Goal: Task Accomplishment & Management: Use online tool/utility

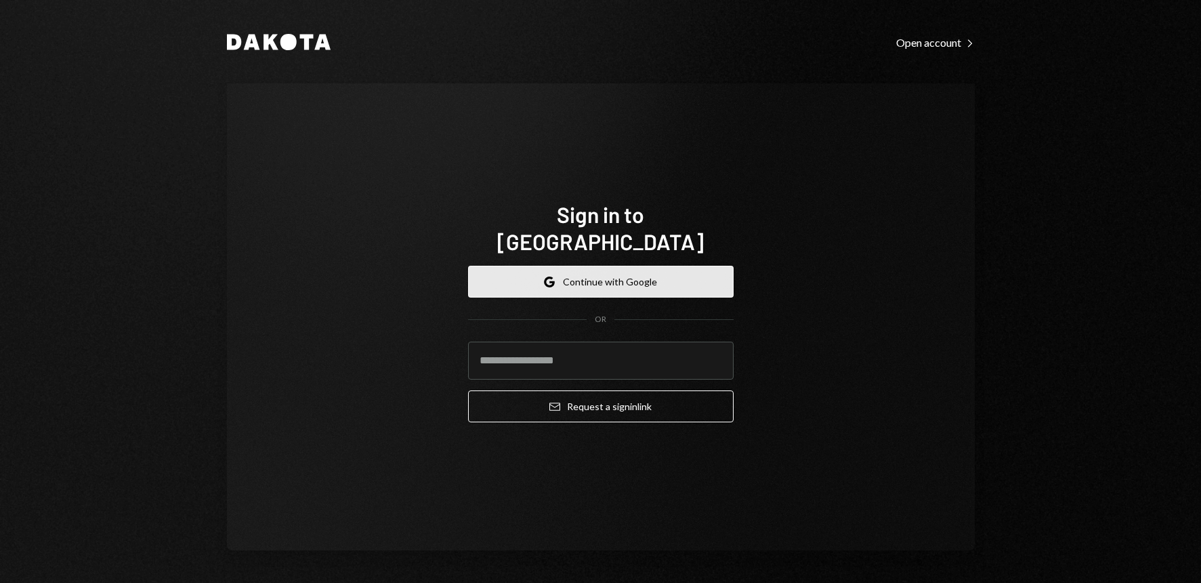
click at [602, 274] on button "Google Continue with Google" at bounding box center [601, 282] width 266 height 32
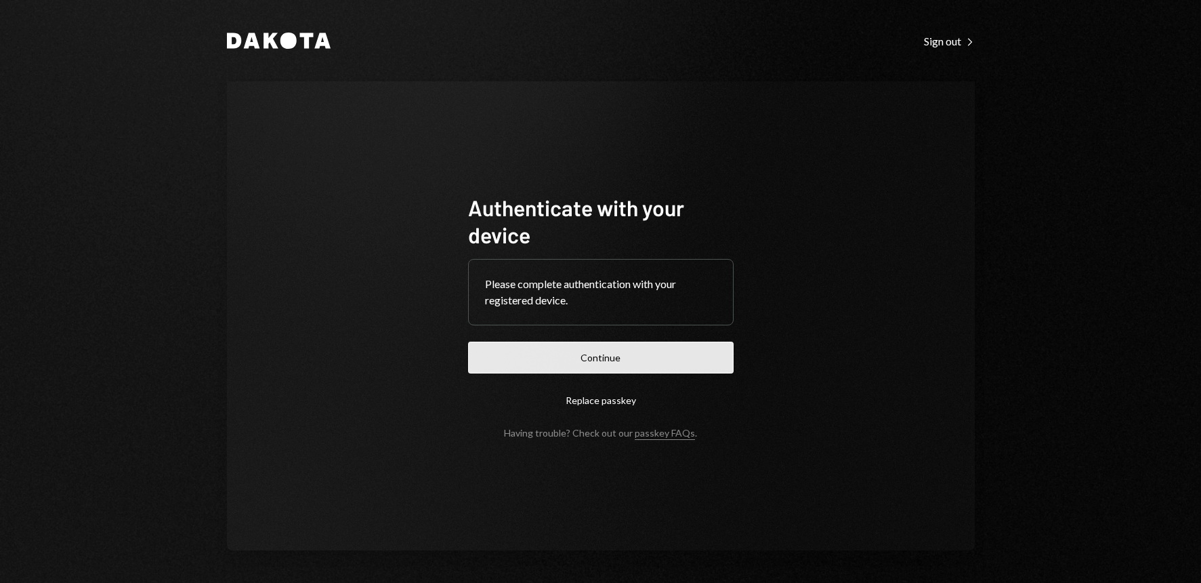
click at [612, 366] on button "Continue" at bounding box center [601, 357] width 266 height 32
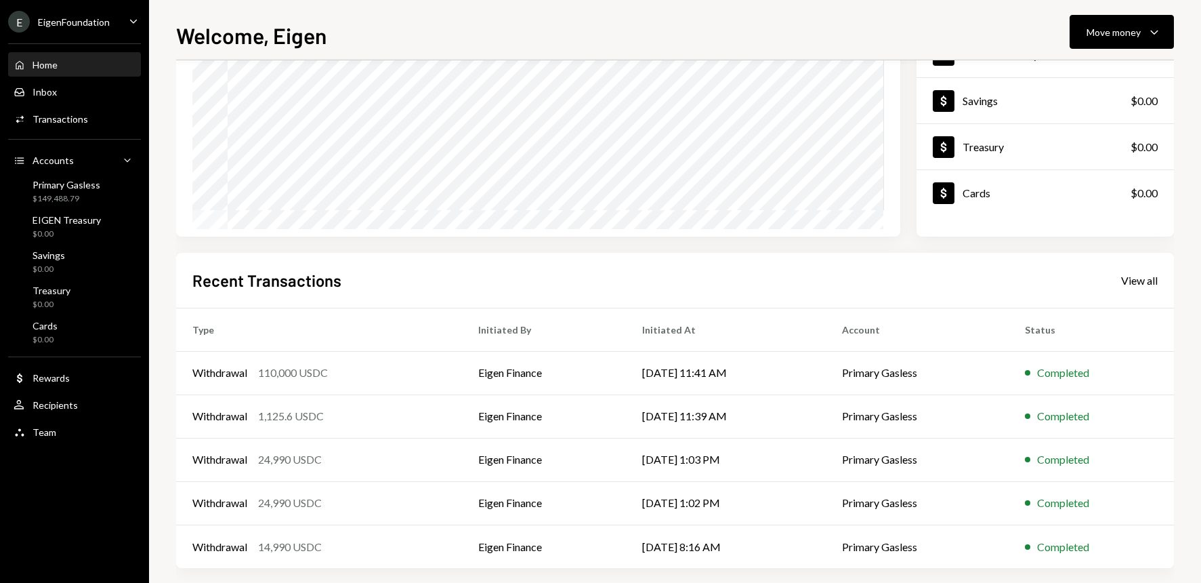
scroll to position [169, 0]
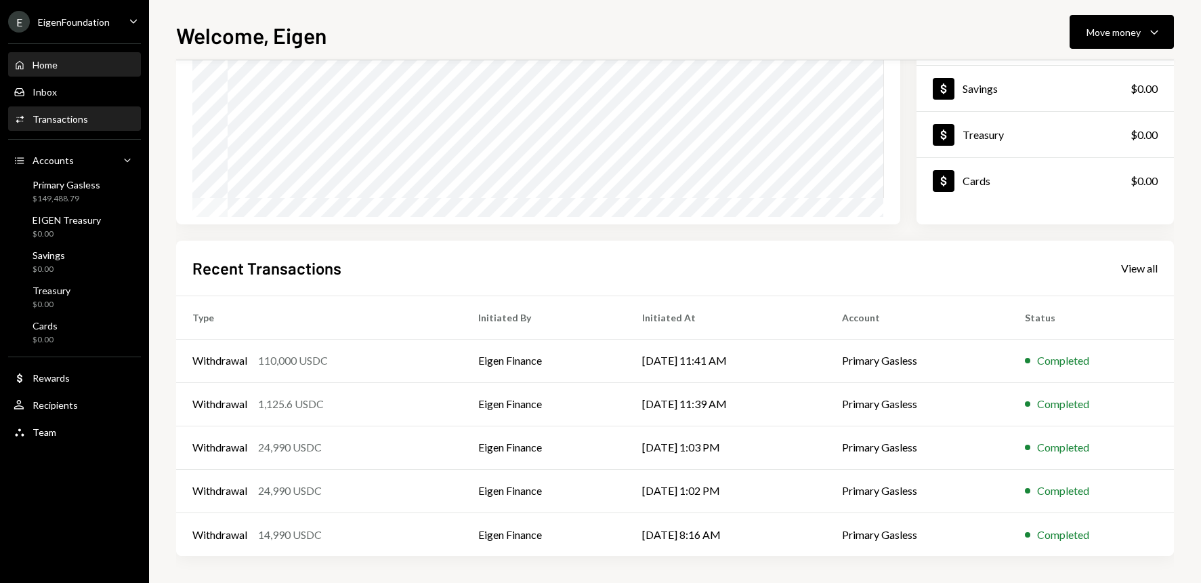
click at [83, 119] on div "Transactions" at bounding box center [61, 119] width 56 height 12
